Goal: Use online tool/utility: Utilize a website feature to perform a specific function

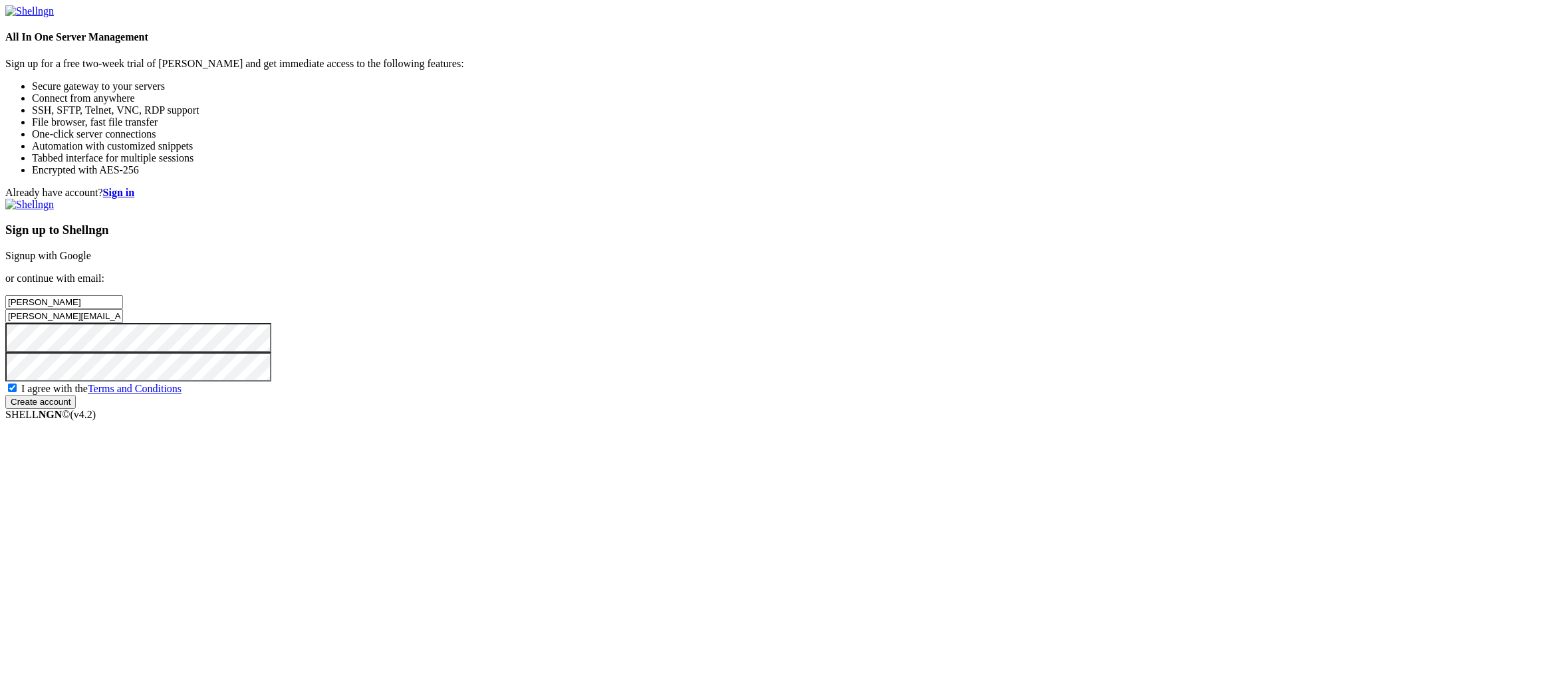
click at [76, 409] on input "Create account" at bounding box center [41, 402] width 71 height 14
click at [772, 373] on div "Already have account? Sign in Sign up to Shellngn Signup with Google or continu…" at bounding box center [784, 298] width 1557 height 222
click at [6, 395] on input "Create account" at bounding box center [41, 402] width 71 height 14
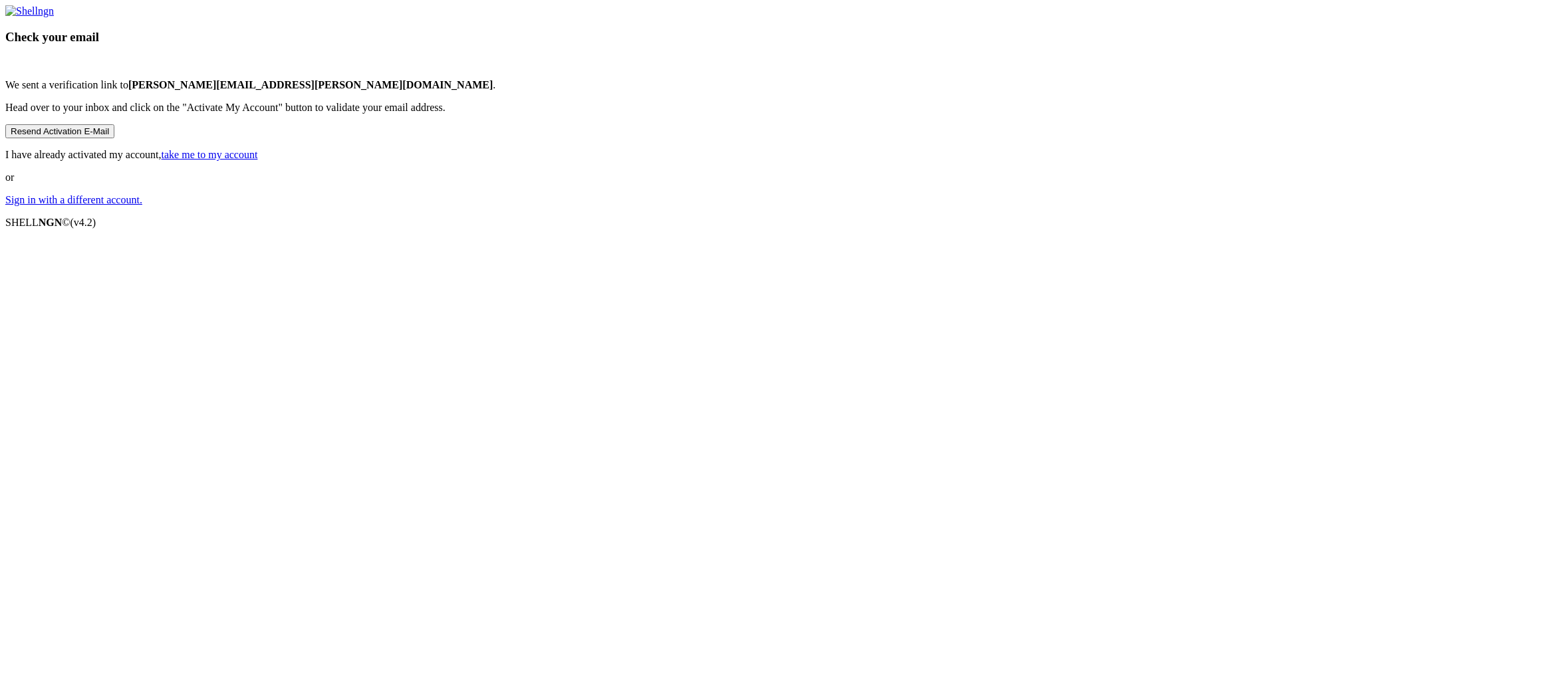
click at [1010, 206] on div "Check your email We sent a verification link to timothy.cleary@hotmail.com . He…" at bounding box center [784, 106] width 1557 height 201
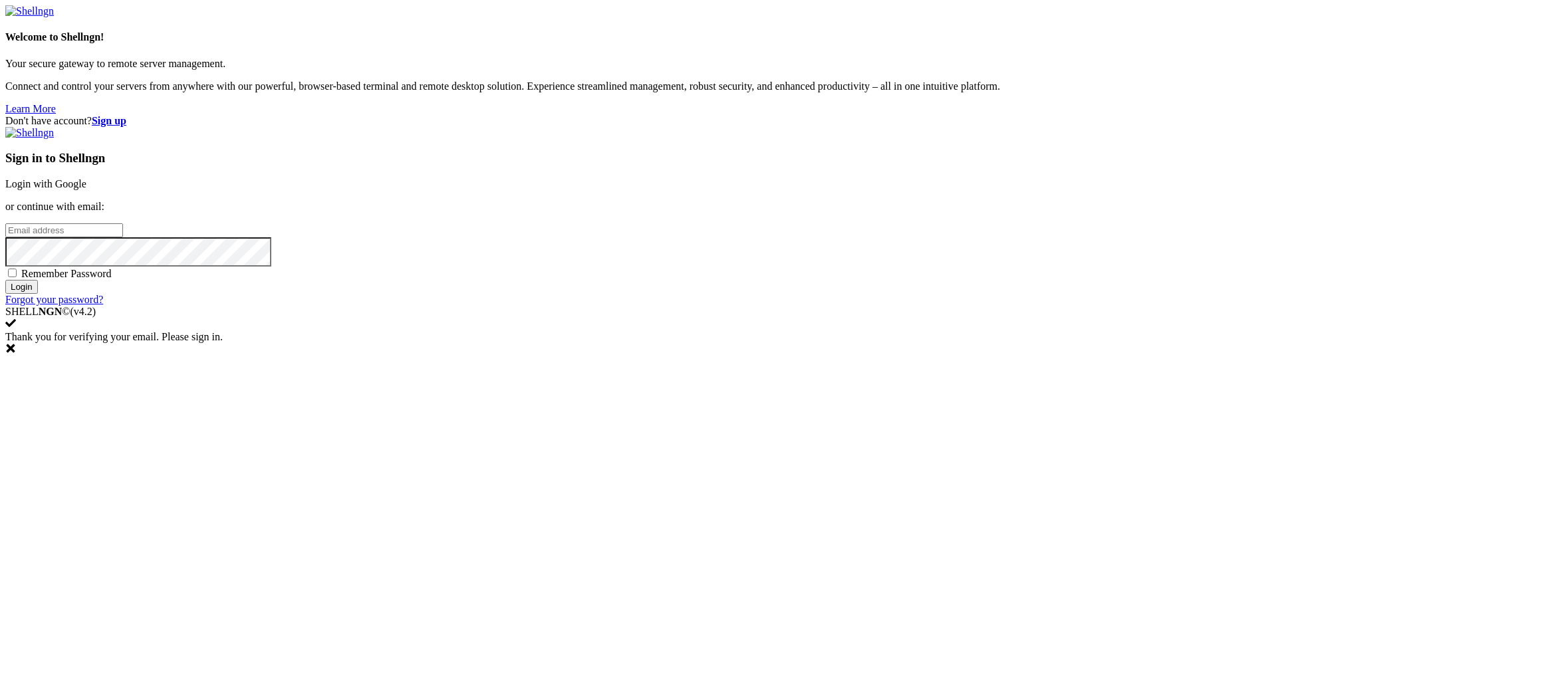
click at [123, 238] on input "email" at bounding box center [64, 231] width 117 height 14
paste input "[PERSON_NAME][EMAIL_ADDRESS][PERSON_NAME][DOMAIN_NAME]"
type input "[PERSON_NAME][EMAIL_ADDRESS][PERSON_NAME][DOMAIN_NAME]"
drag, startPoint x: 1070, startPoint y: 332, endPoint x: 784, endPoint y: 332, distance: 286.0
click at [784, 305] on div "Don't have account? Sign up Sign in to Shellngn Login with Google or continue w…" at bounding box center [784, 211] width 1557 height 191
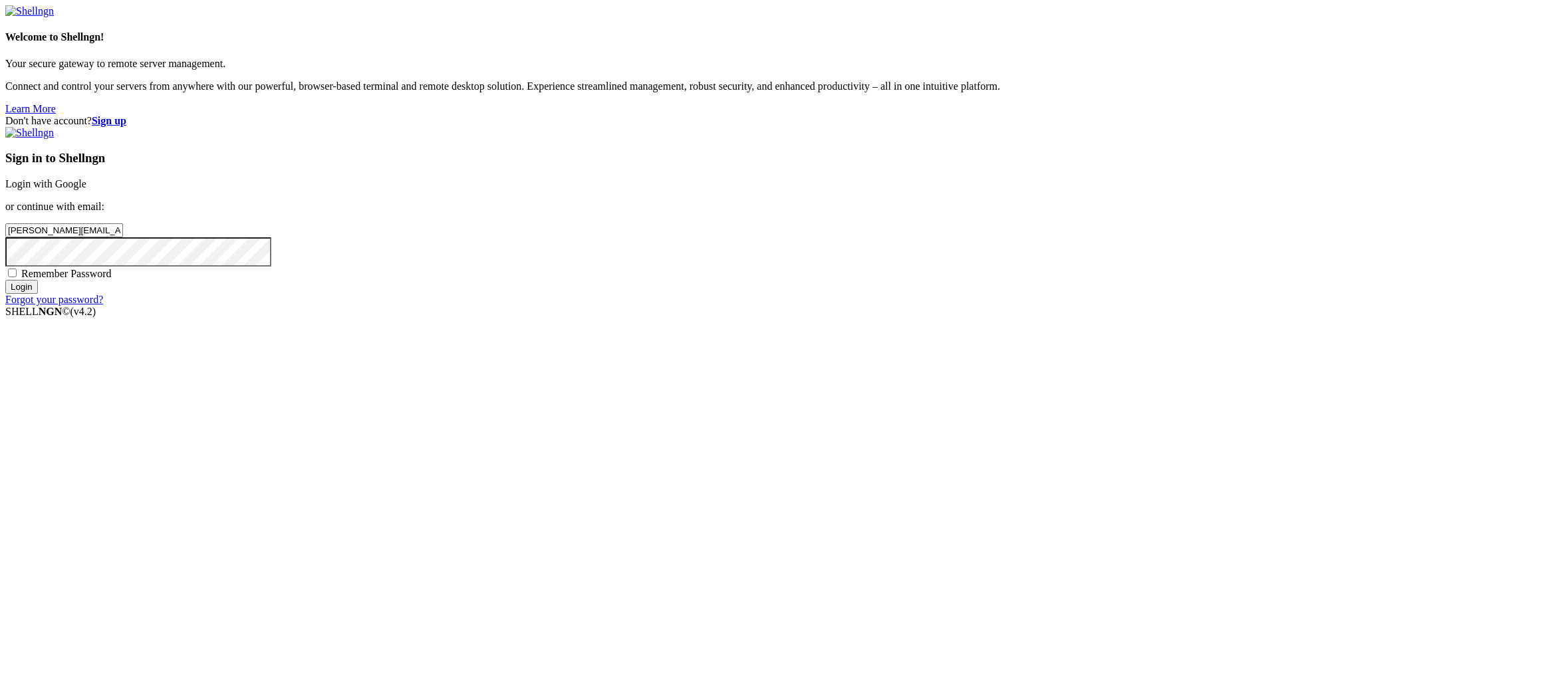
click at [38, 294] on input "Login" at bounding box center [22, 287] width 33 height 14
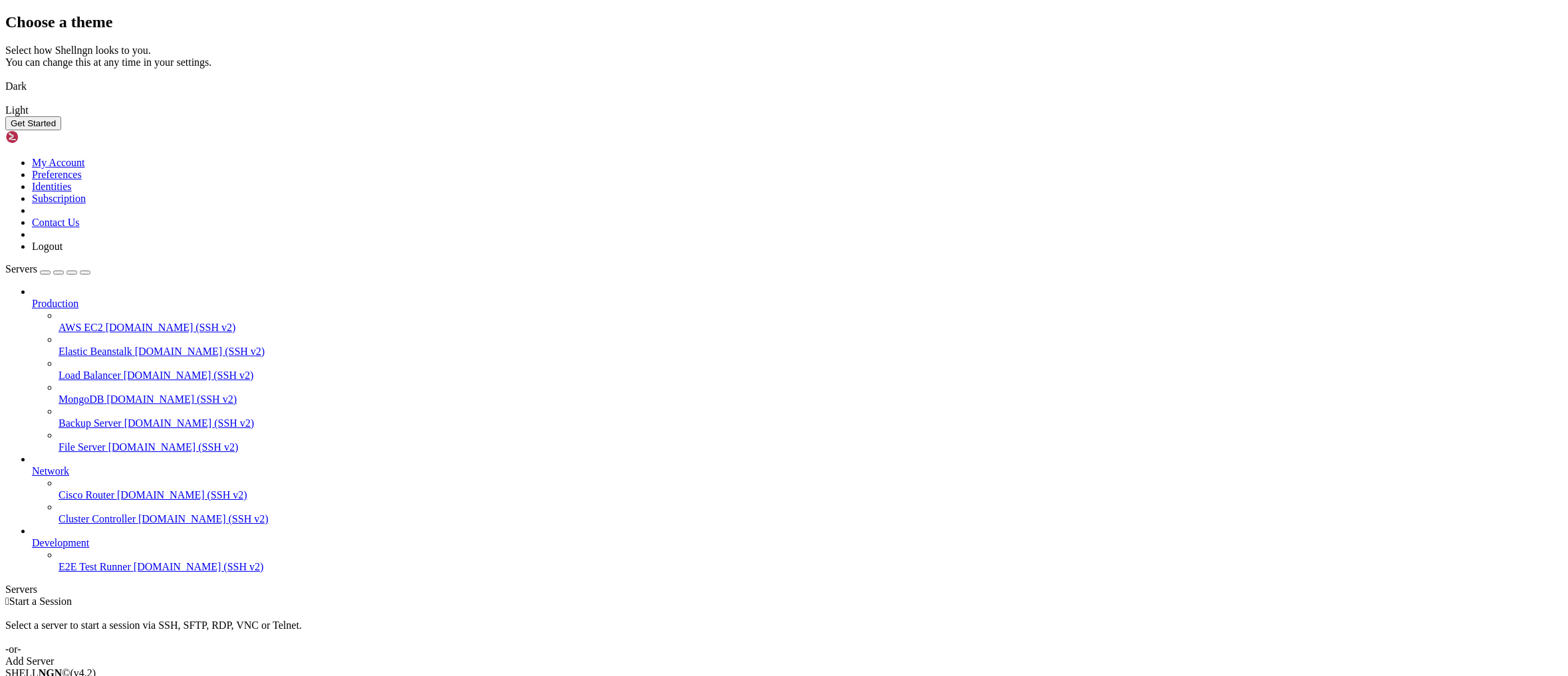
click at [6, 102] on img at bounding box center [6, 102] width 0 height 0
click at [61, 130] on button "Get Started" at bounding box center [33, 124] width 56 height 14
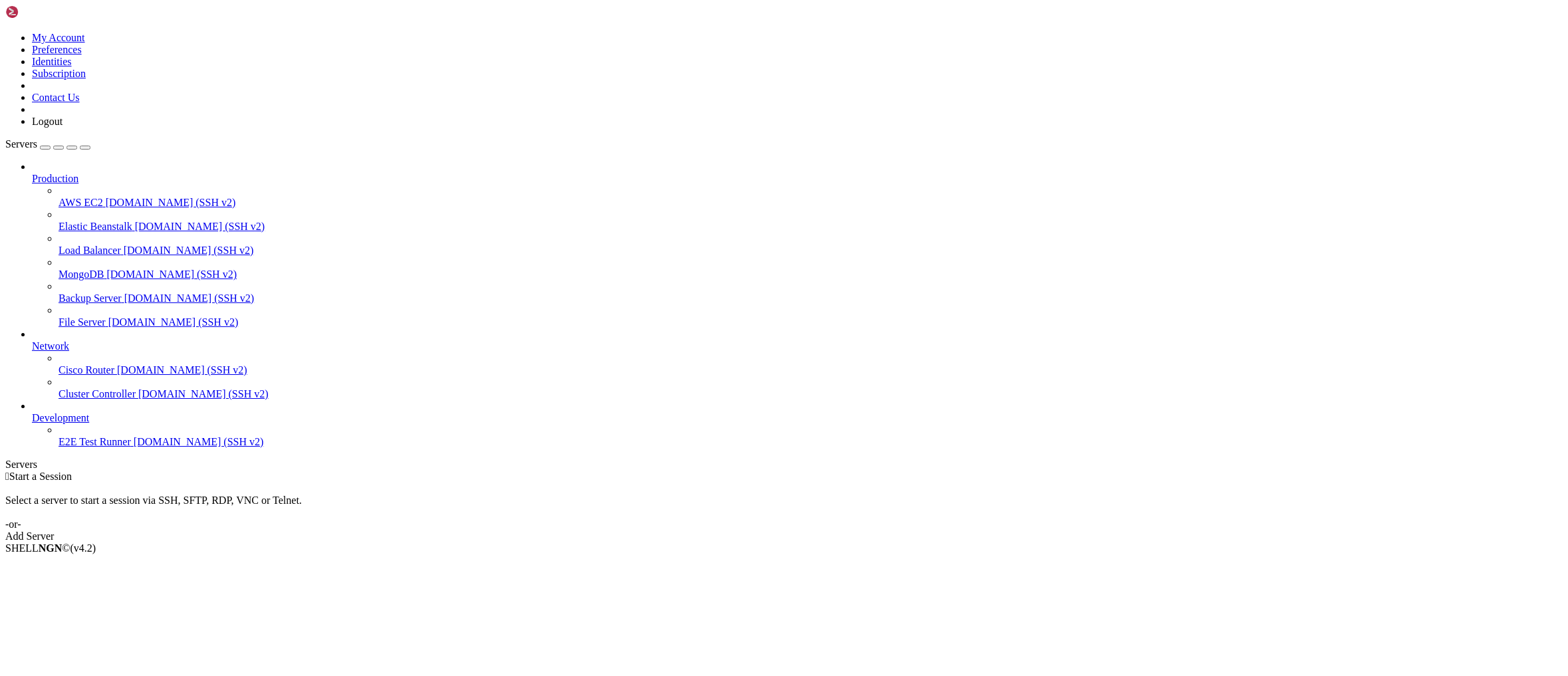
click at [907, 530] on link "Add Server" at bounding box center [784, 536] width 1557 height 12
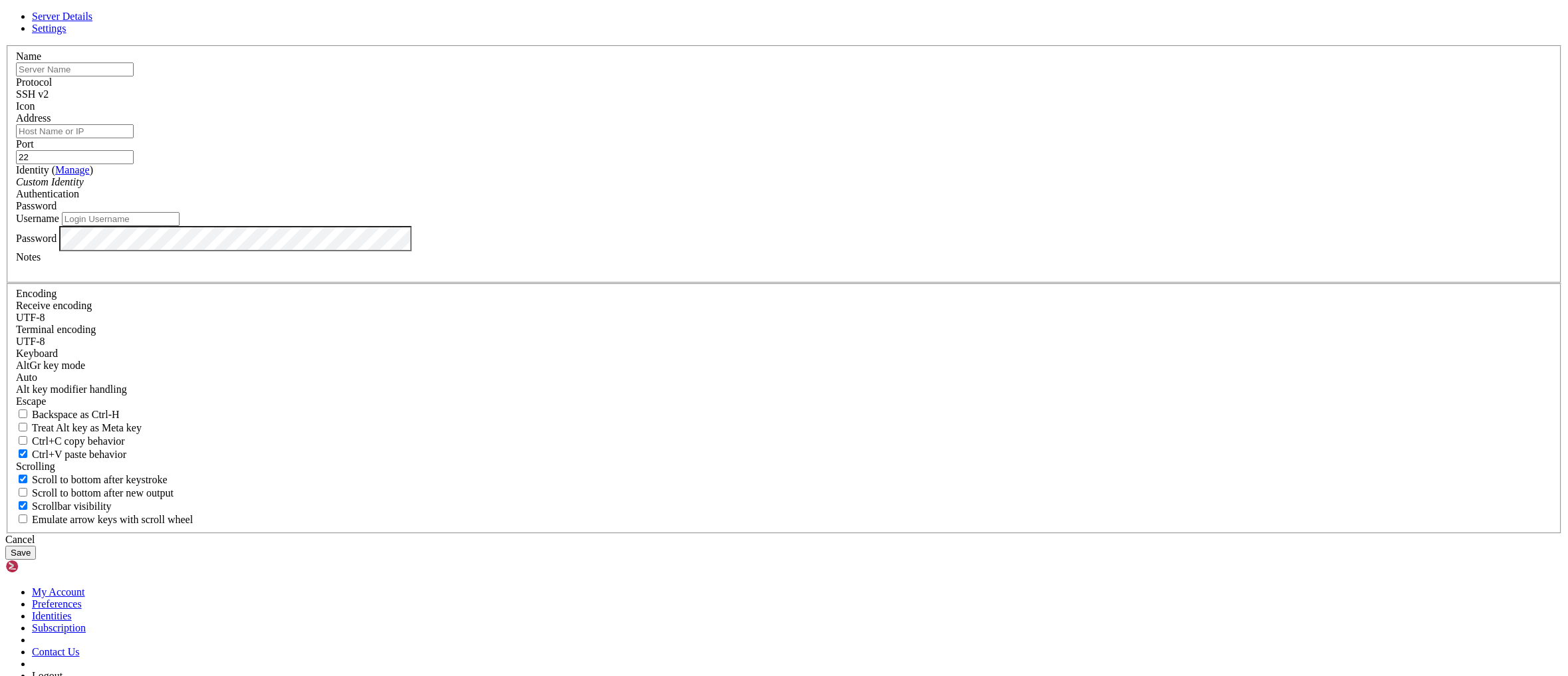
click at [134, 76] on input "text" at bounding box center [75, 69] width 117 height 14
type input "[TECHNICAL_ID]"
click at [134, 139] on input "Address" at bounding box center [75, 132] width 117 height 14
paste input "[TECHNICAL_ID]"
type input "[TECHNICAL_ID]"
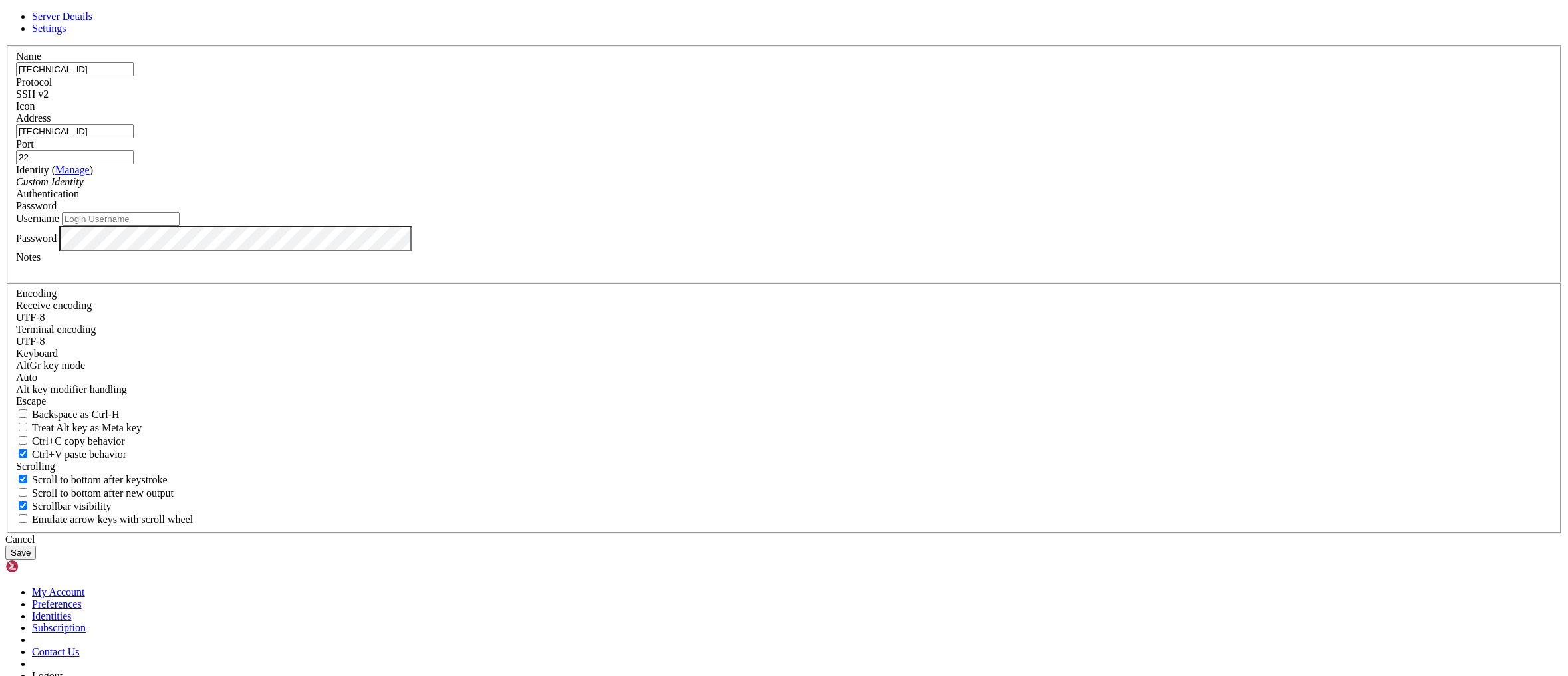
click at [180, 226] on input "Username" at bounding box center [120, 219] width 117 height 14
type input "root"
click at [36, 546] on button "Save" at bounding box center [21, 553] width 30 height 14
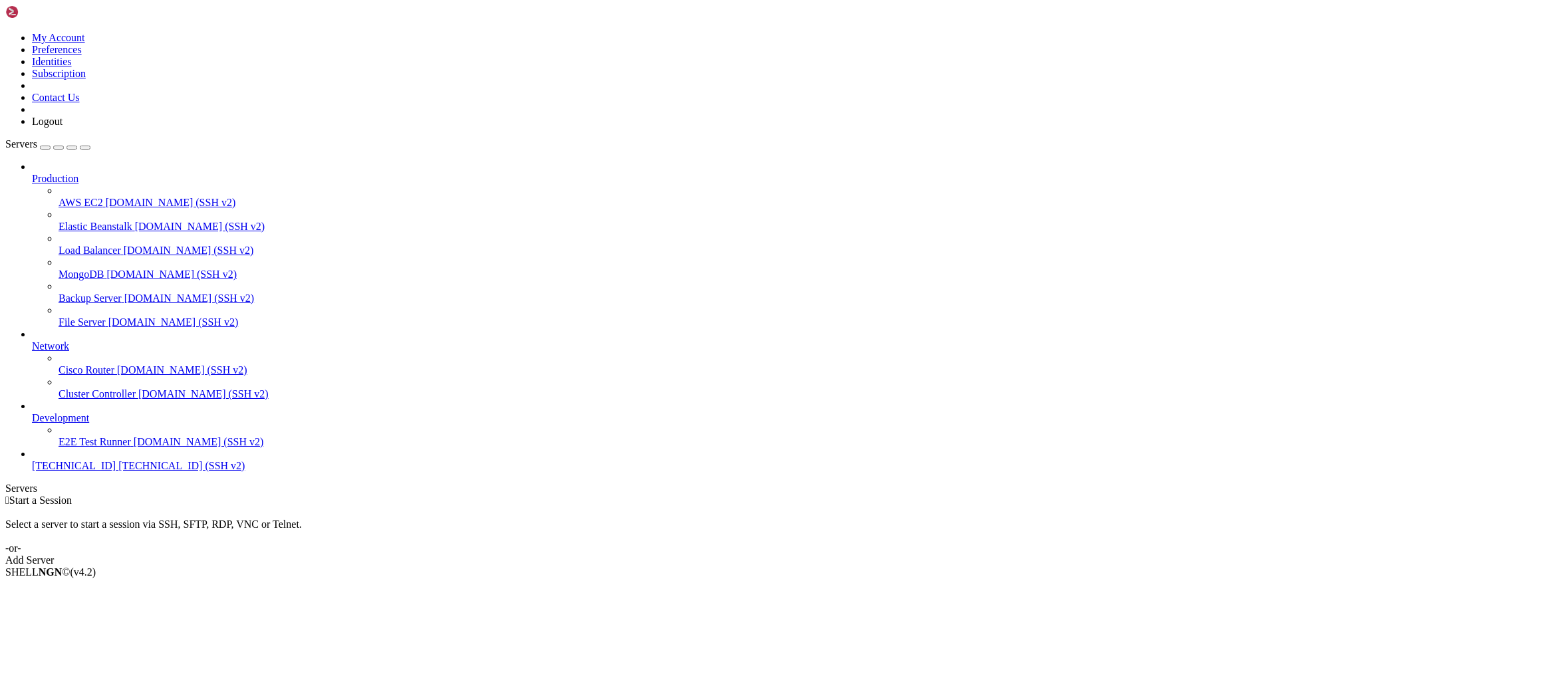
click at [74, 472] on span "[TECHNICAL_ID]" at bounding box center [74, 466] width 83 height 11
drag, startPoint x: 128, startPoint y: 1215, endPoint x: 13, endPoint y: 1189, distance: 117.9
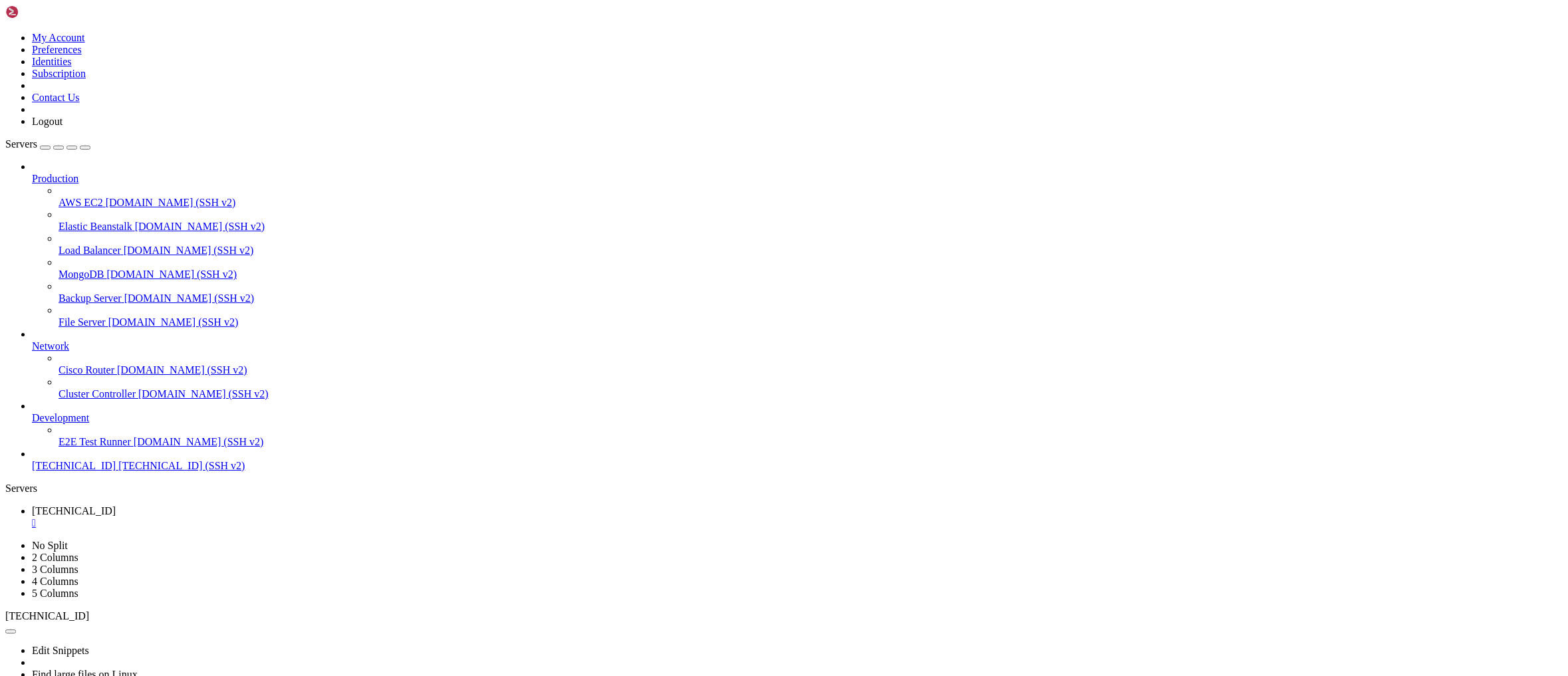
click at [95, 472] on span "[TECHNICAL_ID]" at bounding box center [74, 466] width 83 height 11
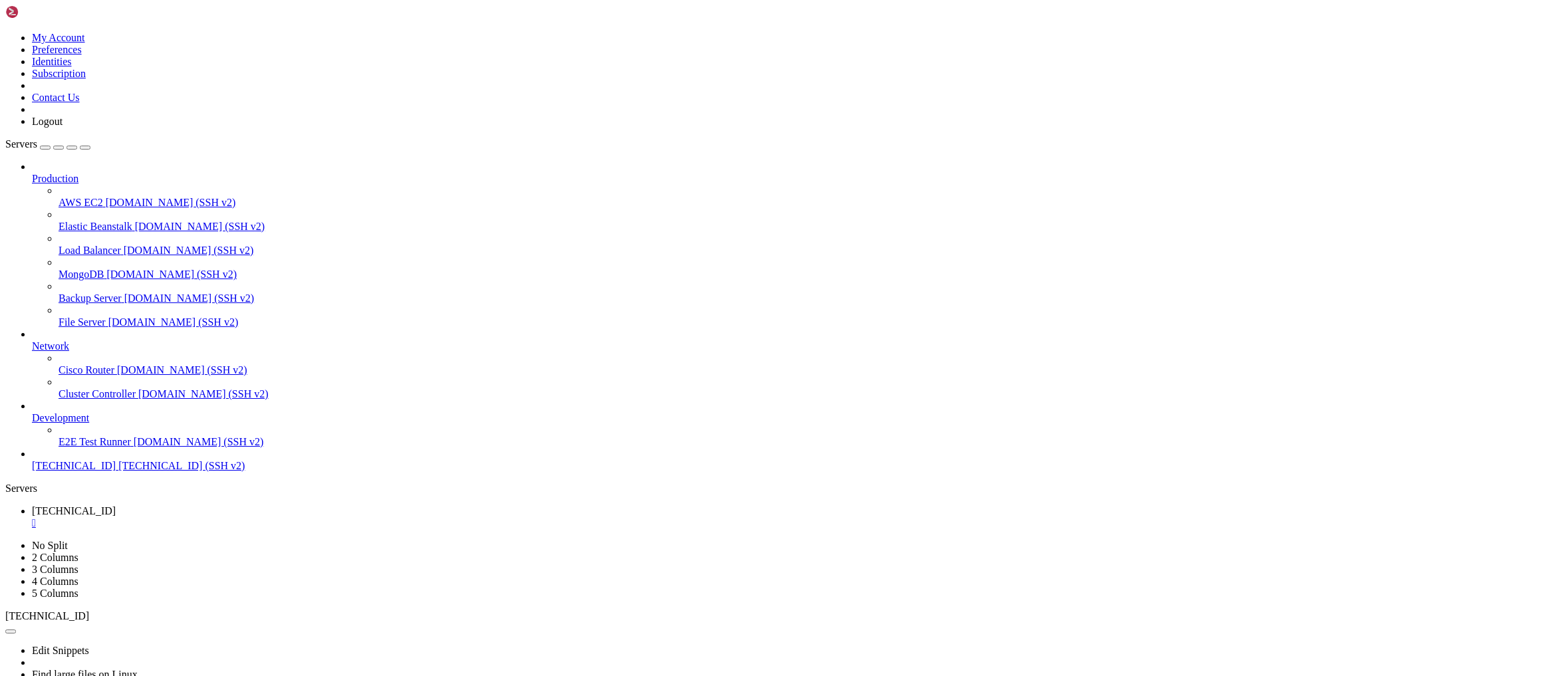
scroll to position [14603, 0]
drag, startPoint x: 40, startPoint y: 1317, endPoint x: 514, endPoint y: 1311, distance: 474.0
